Goal: Task Accomplishment & Management: Manage account settings

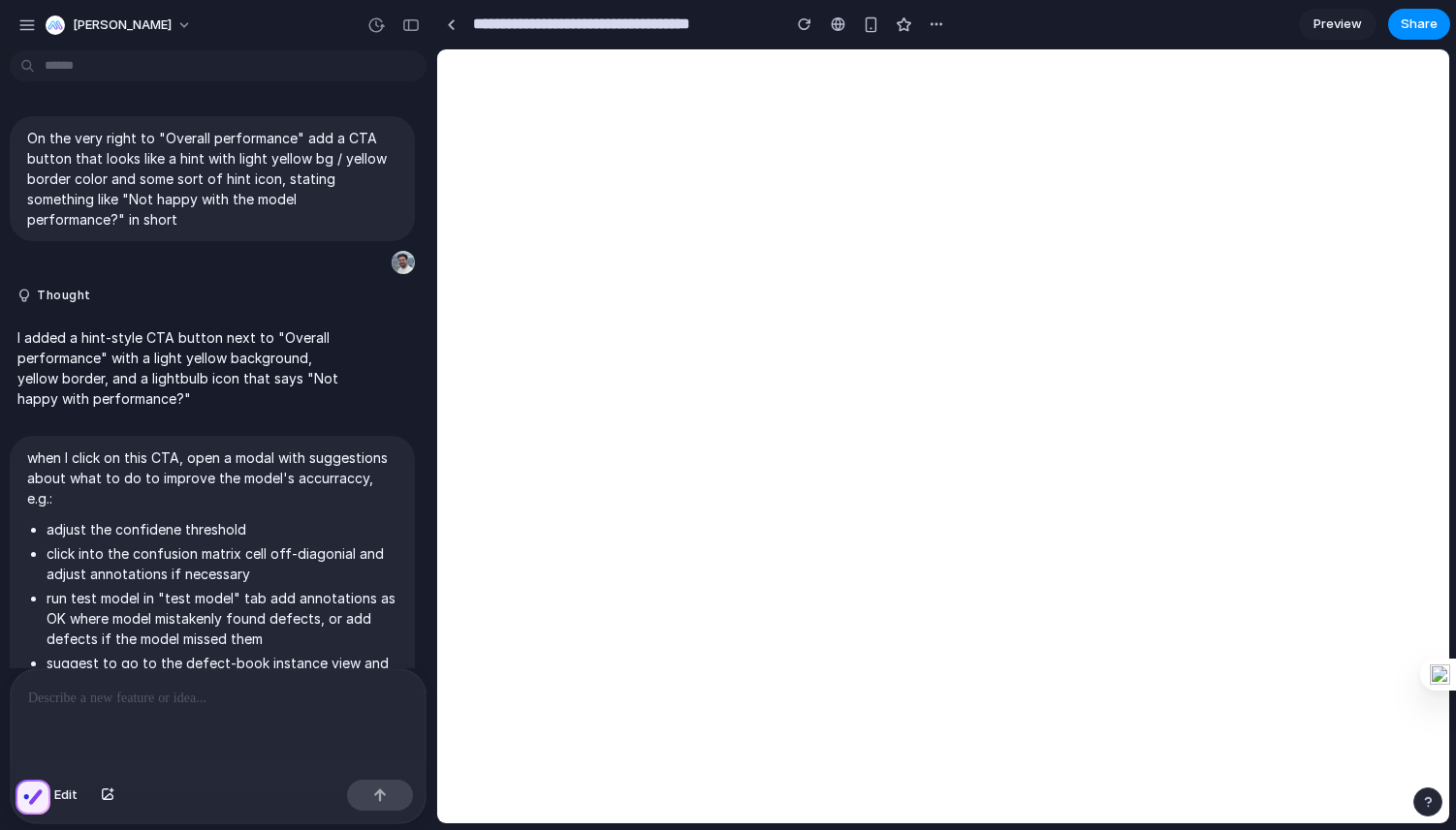
scroll to position [1013, 0]
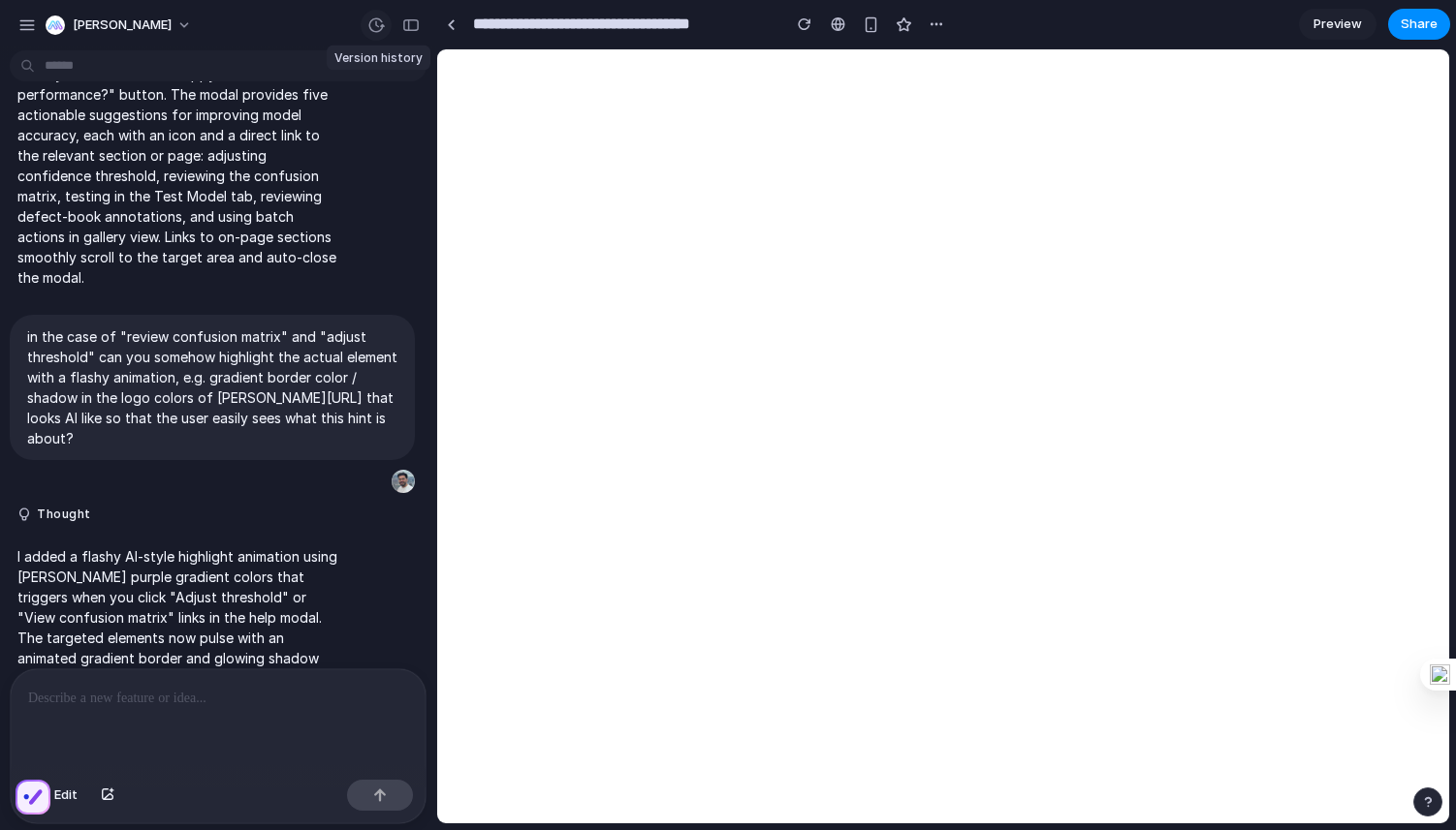
click at [375, 13] on button "button" at bounding box center [375, 25] width 31 height 31
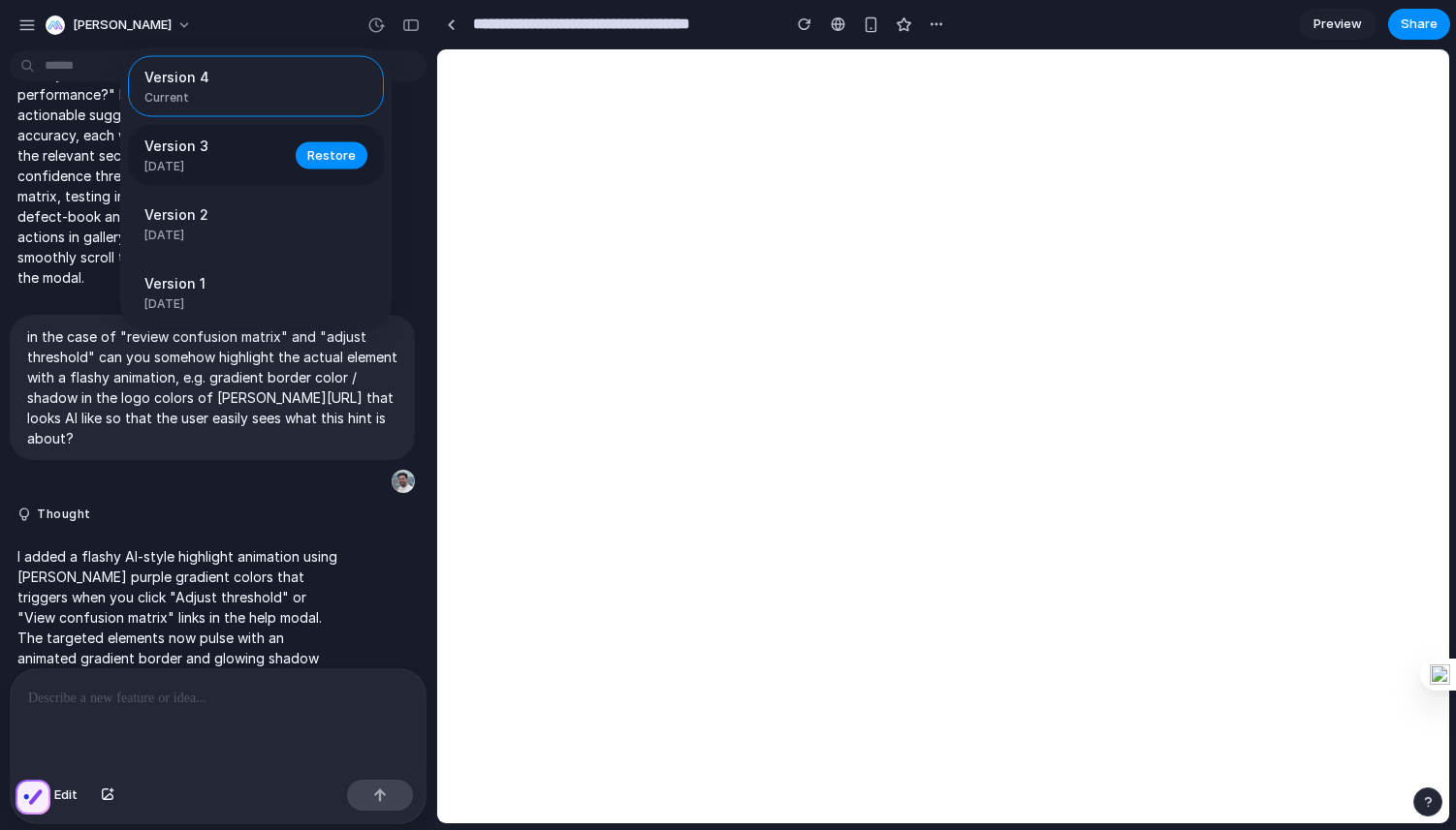
click at [181, 158] on div "Version 3 [DATE]" at bounding box center [215, 156] width 140 height 39
drag, startPoint x: 320, startPoint y: 158, endPoint x: 707, endPoint y: 206, distance: 390.0
click at [704, 204] on div "Version 4 Current Version 3 [DATE] Restore Version 2 [DATE] Restore Version 1 […" at bounding box center [728, 415] width 1456 height 830
click at [1181, 390] on div "Version 4 Current Version 3 [DATE] Restore Version 2 [DATE] Restore Version 1 […" at bounding box center [728, 415] width 1456 height 830
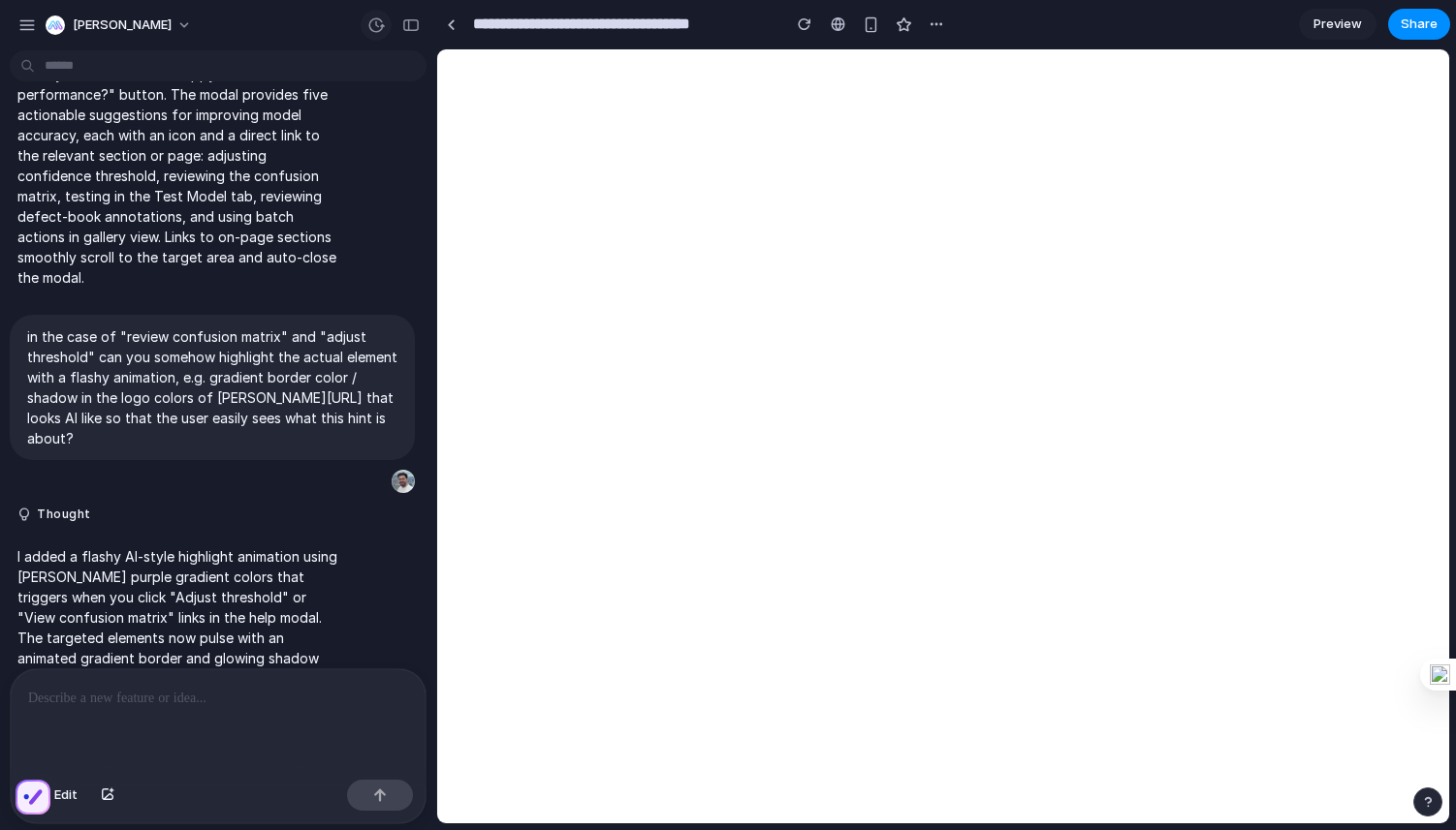
click at [382, 30] on div "button" at bounding box center [376, 26] width 18 height 18
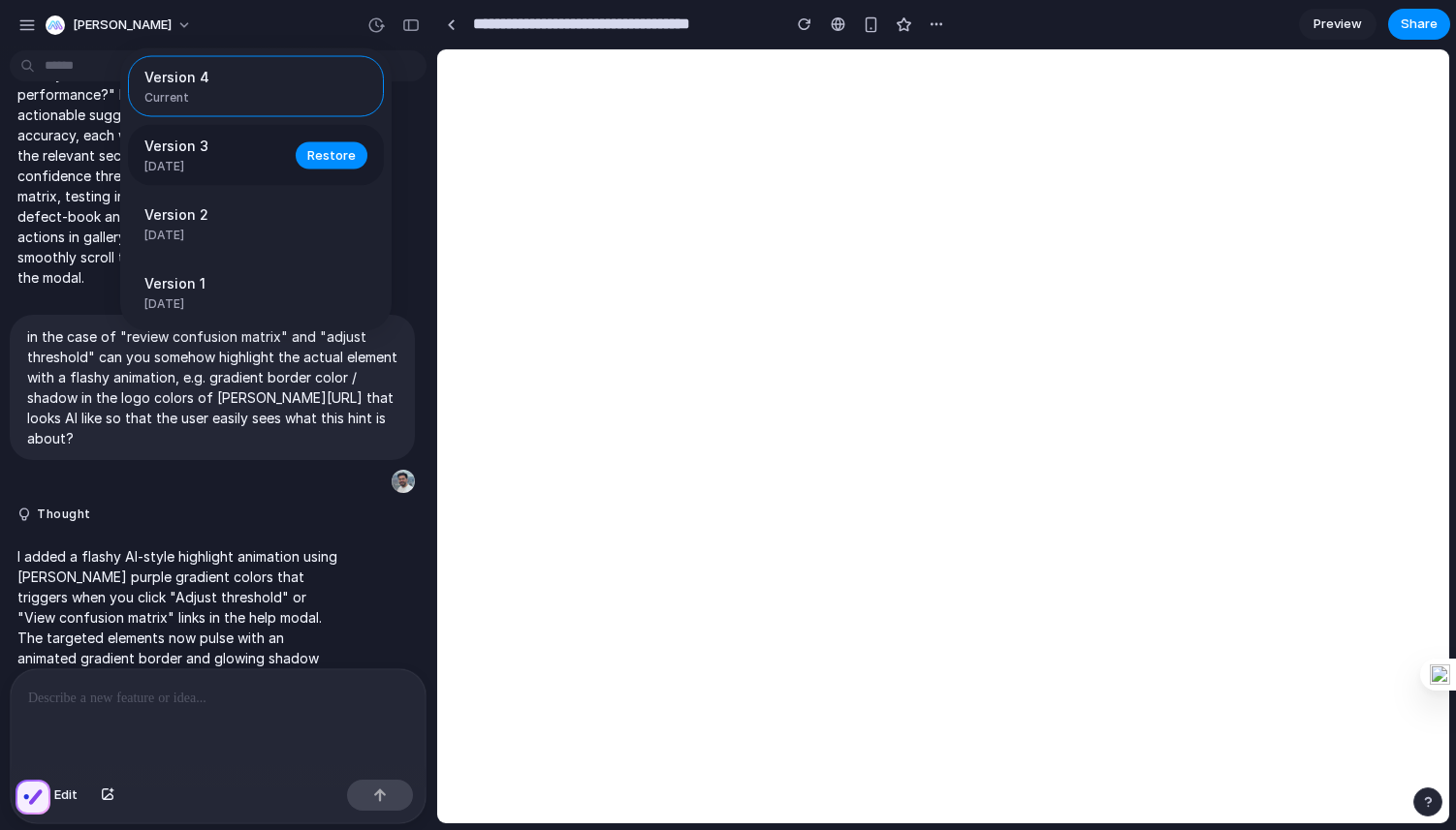
click at [232, 153] on span "Version 3" at bounding box center [215, 146] width 140 height 21
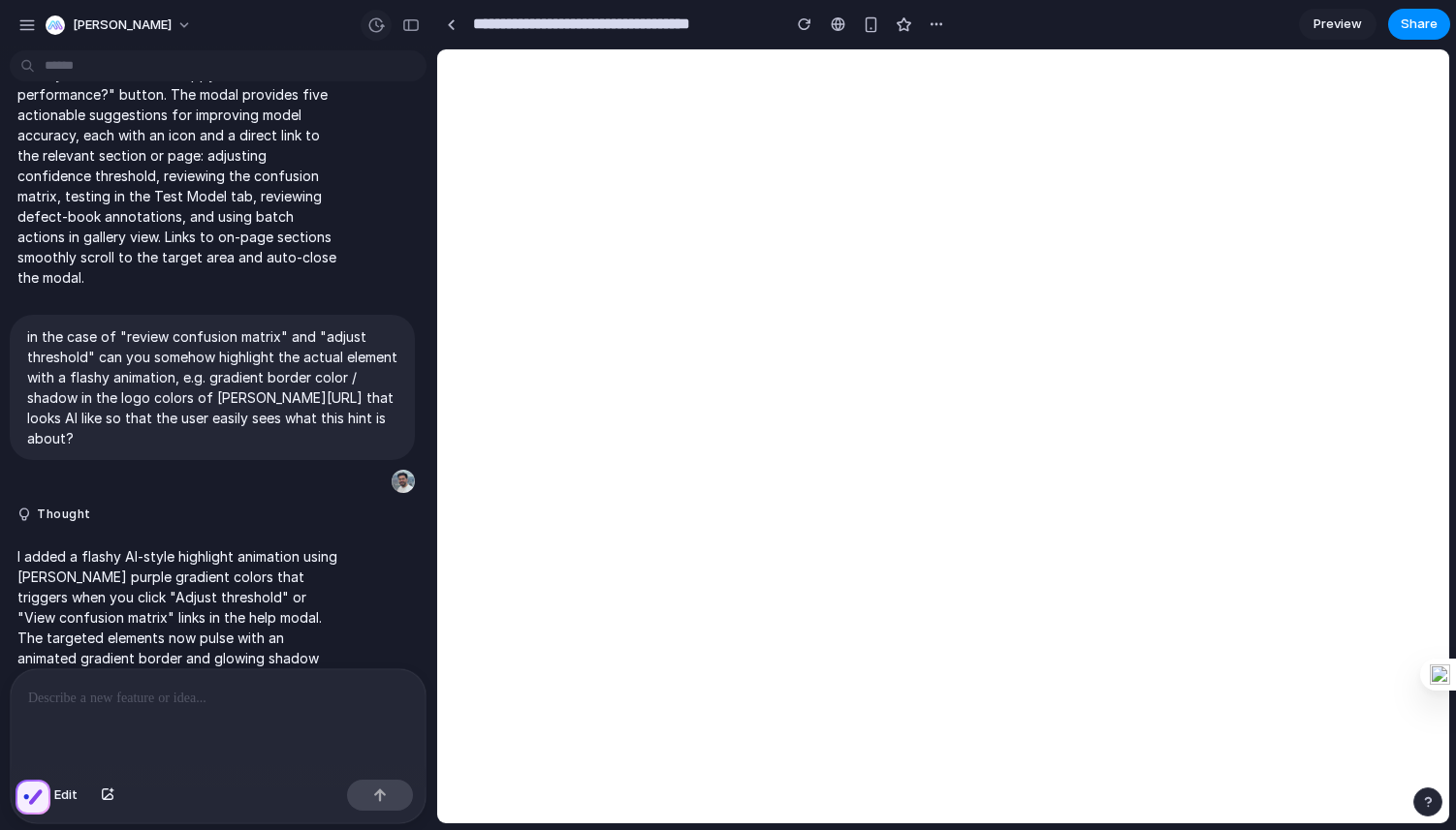
click at [377, 30] on div "button" at bounding box center [376, 26] width 18 height 18
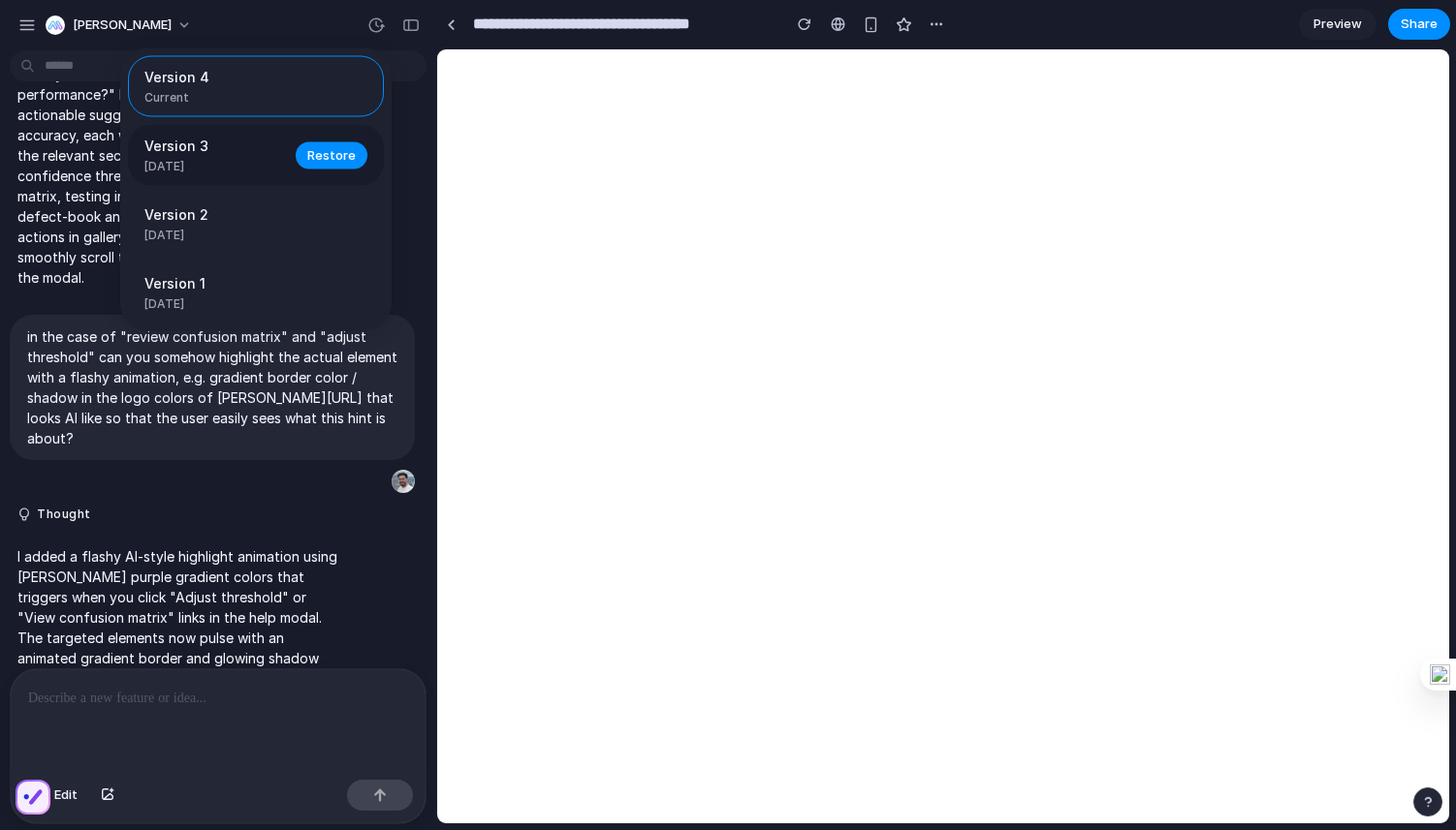
click at [258, 143] on span "Version 3" at bounding box center [215, 146] width 140 height 21
click at [337, 159] on span "Restore" at bounding box center [331, 156] width 48 height 20
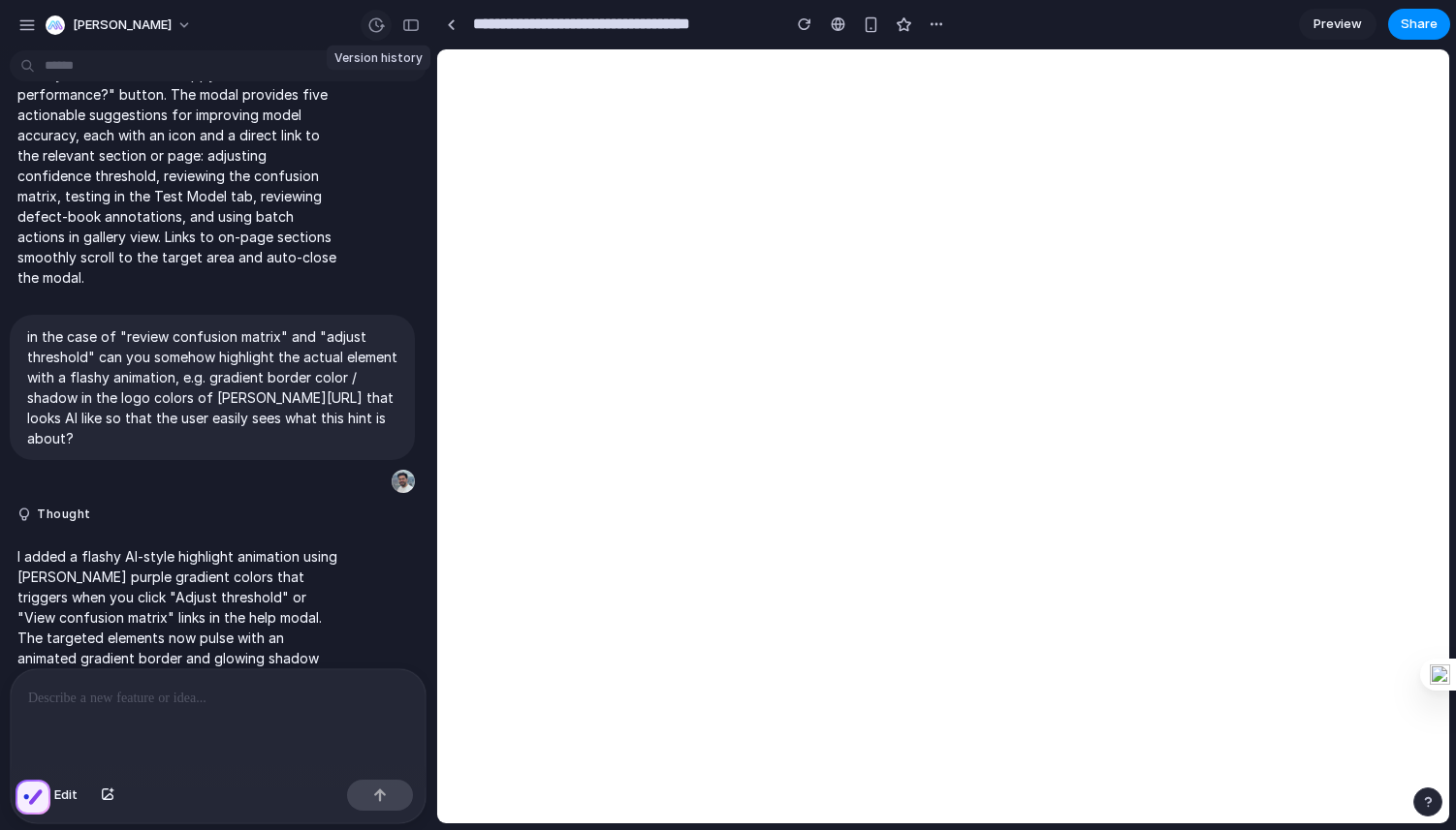
click at [374, 28] on div "button" at bounding box center [376, 26] width 18 height 18
